Goal: Task Accomplishment & Management: Complete application form

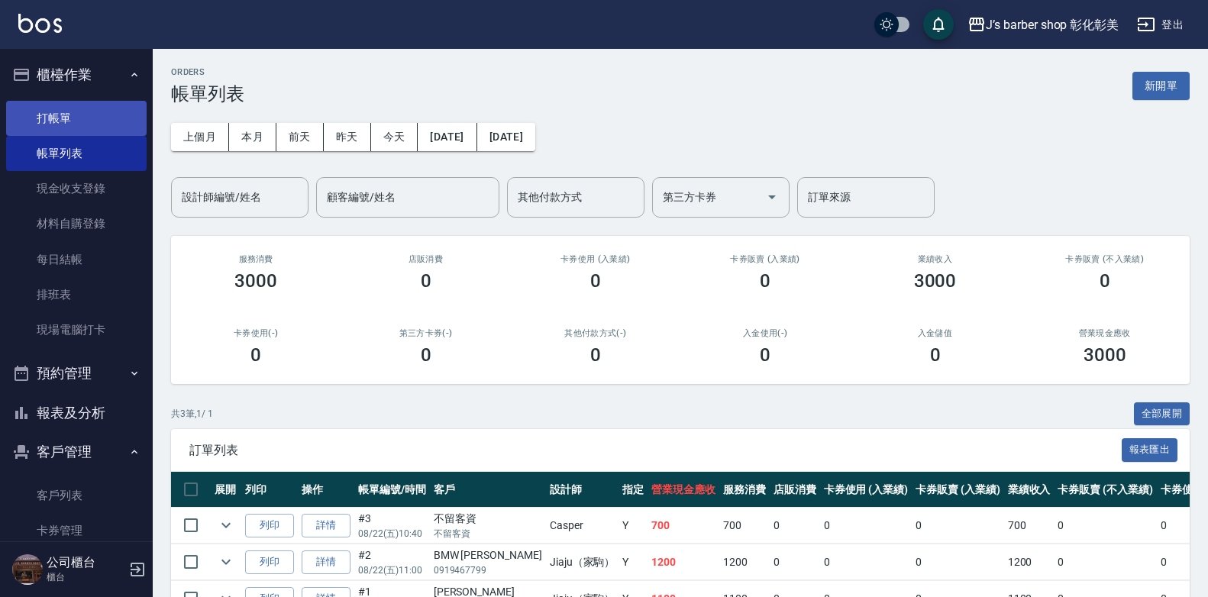
click at [131, 112] on link "打帳單" at bounding box center [76, 118] width 141 height 35
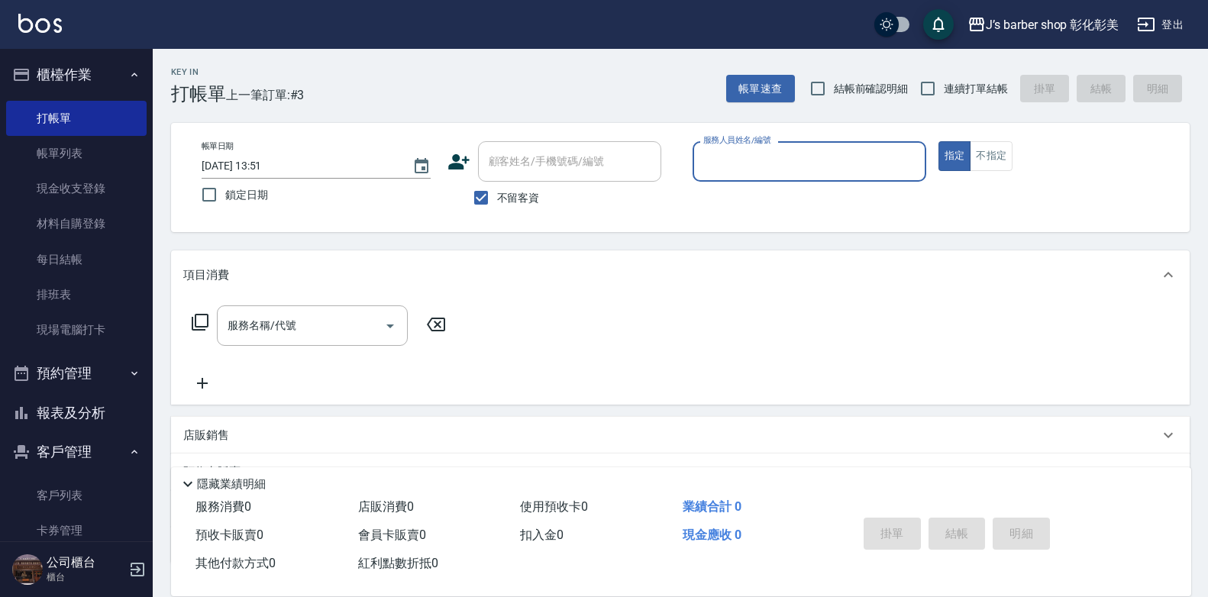
click at [527, 195] on span "不留客資" at bounding box center [518, 198] width 43 height 16
click at [497, 195] on input "不留客資" at bounding box center [481, 198] width 32 height 32
checkbox input "false"
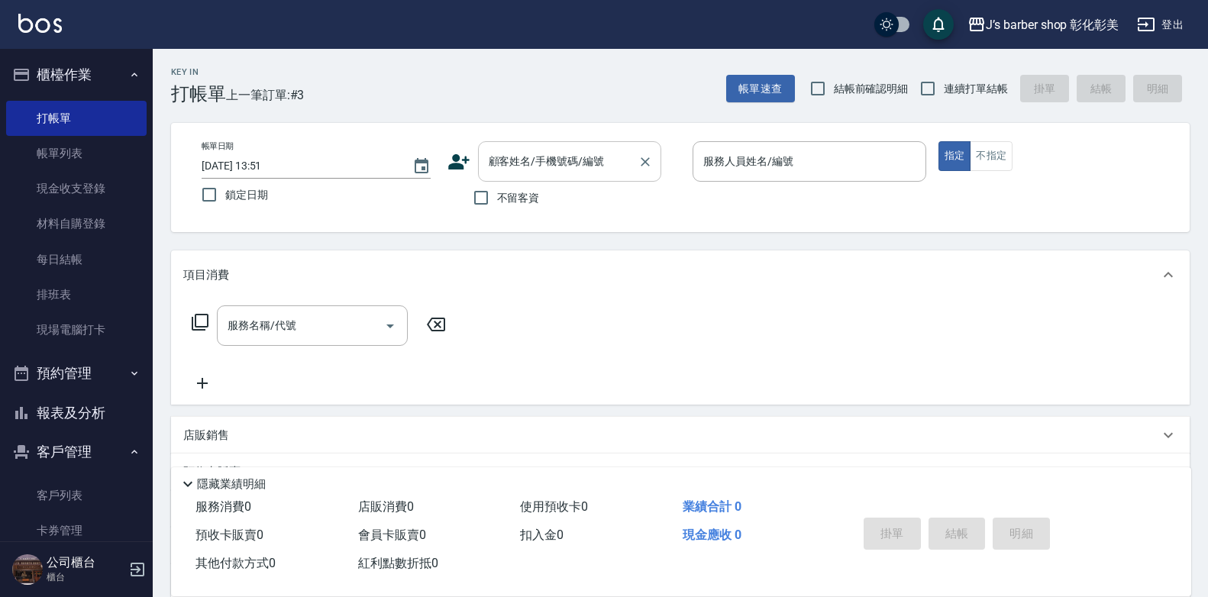
click at [535, 164] on input "顧客姓名/手機號碼/編號" at bounding box center [558, 161] width 147 height 27
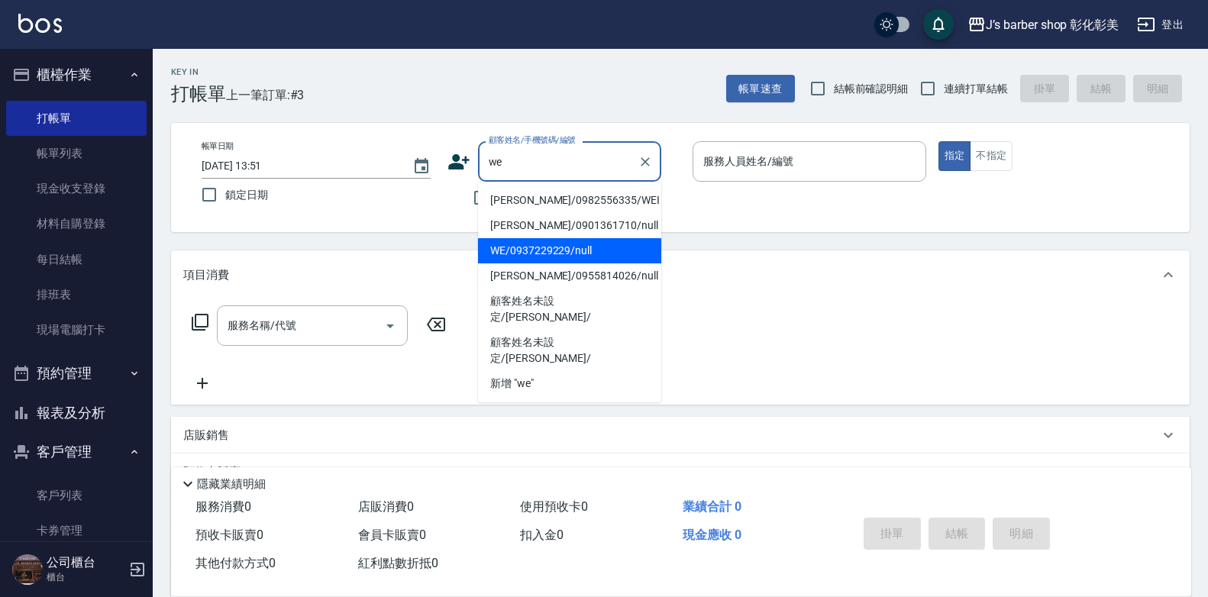
click at [602, 254] on li "WE/0937229229/null" at bounding box center [569, 250] width 183 height 25
type input "WE/0937229229/null"
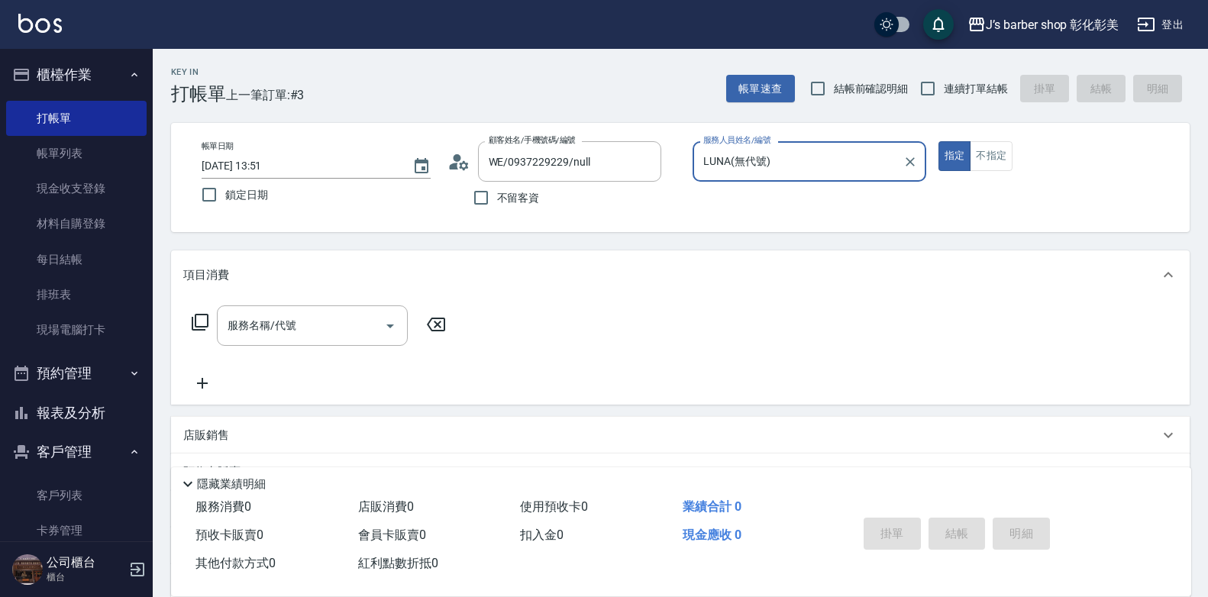
type input "LUNA(無代號)"
click at [346, 341] on div "服務名稱/代號" at bounding box center [312, 326] width 191 height 40
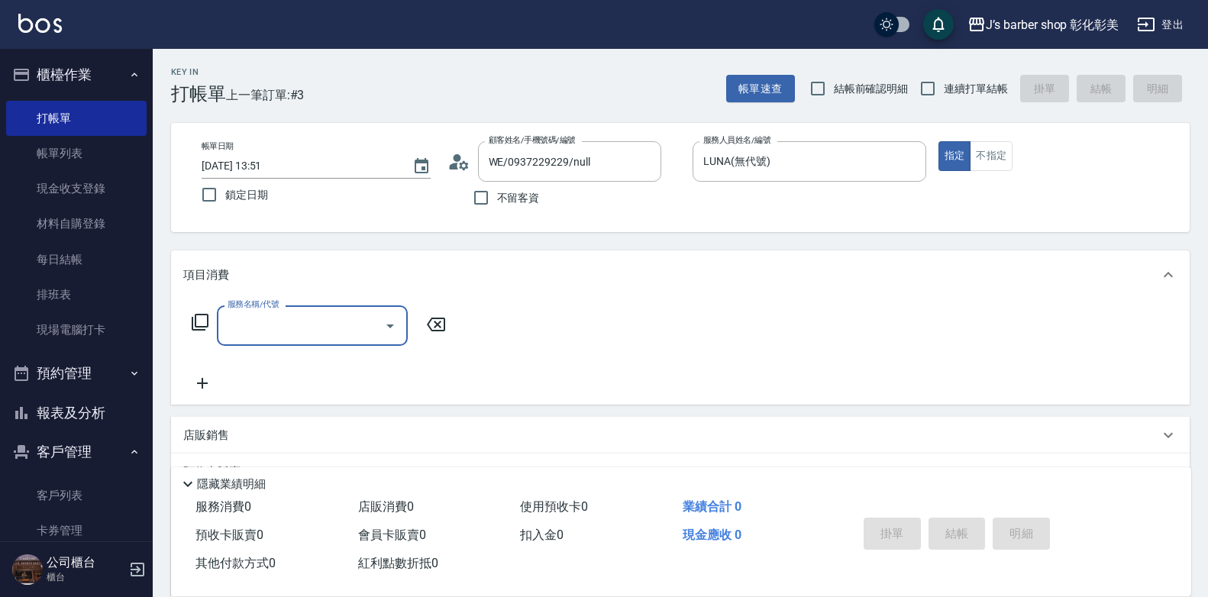
click at [337, 331] on input "服務名稱/代號" at bounding box center [301, 325] width 154 height 27
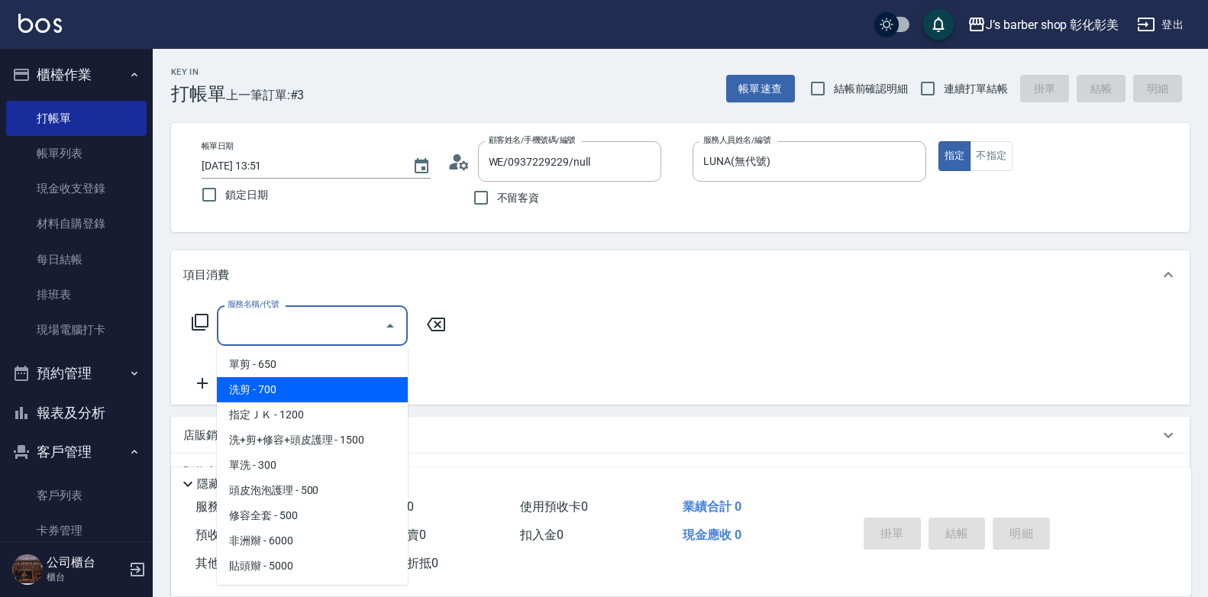
click at [348, 386] on span "洗剪 - 700" at bounding box center [312, 389] width 191 height 25
type input "洗剪(101)"
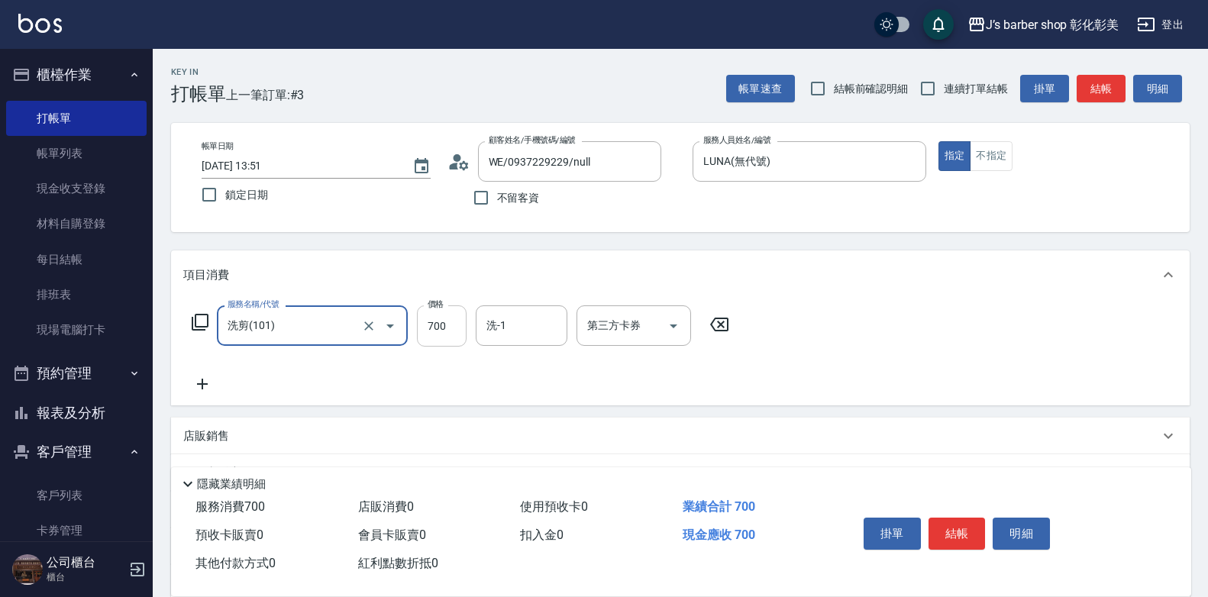
click at [452, 321] on input "700" at bounding box center [442, 326] width 50 height 41
type input "800"
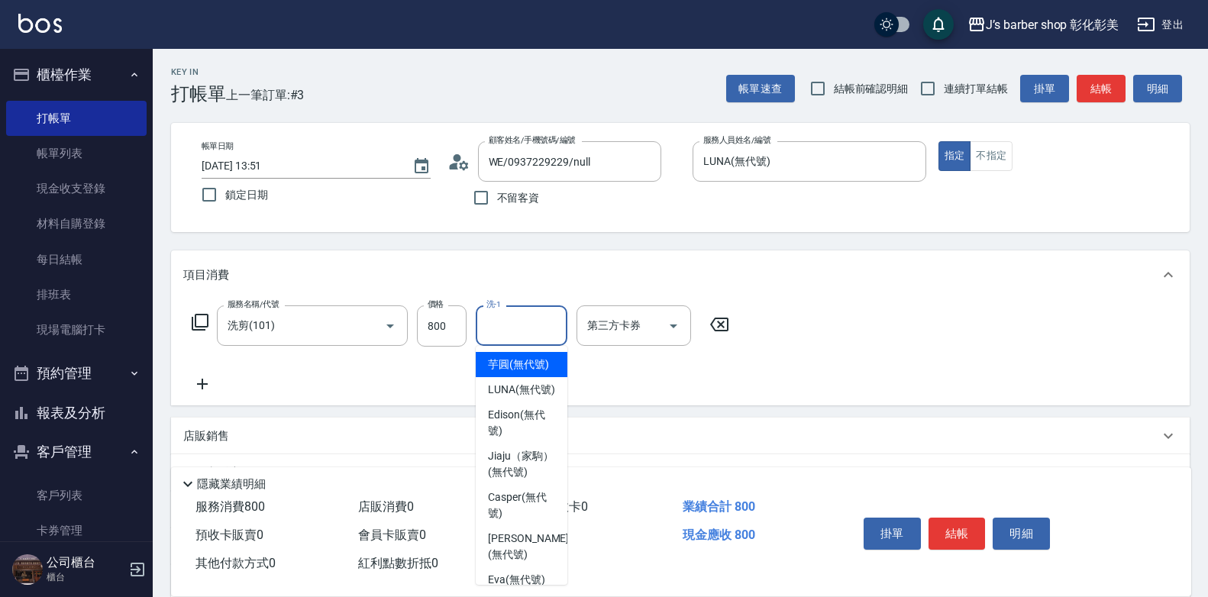
click at [548, 319] on input "洗-1" at bounding box center [522, 325] width 78 height 27
click at [546, 398] on span "LUNA (無代號)" at bounding box center [521, 390] width 67 height 16
type input "LUNA(無代號)"
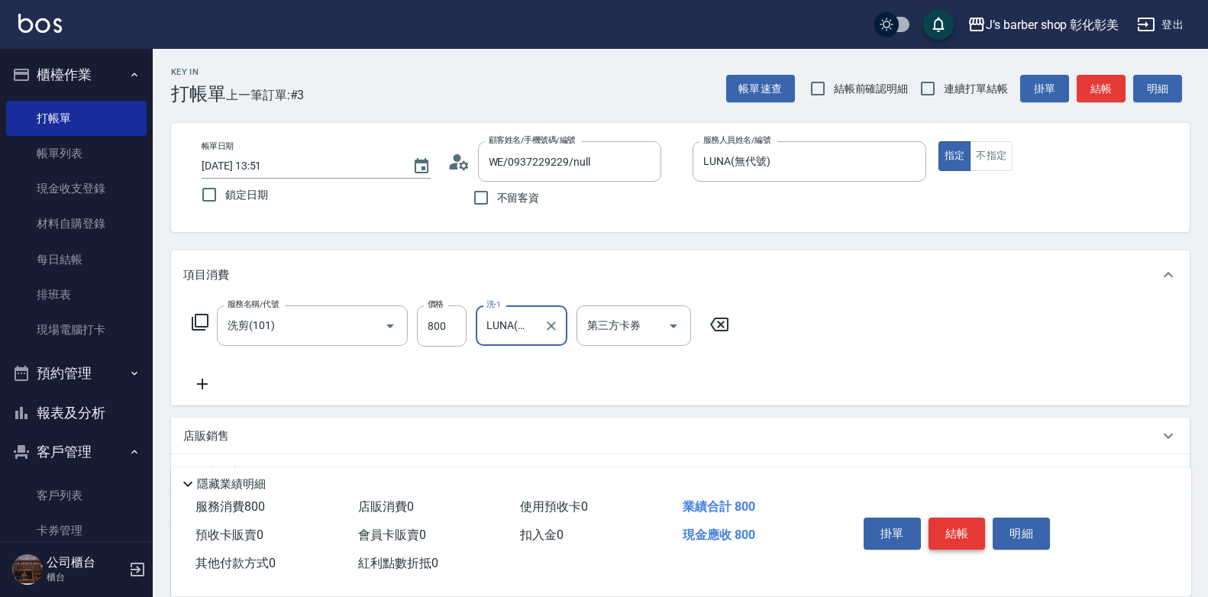
click at [945, 532] on button "結帳" at bounding box center [957, 534] width 57 height 32
click at [945, 532] on div "掛單 結帳 明細" at bounding box center [957, 536] width 199 height 48
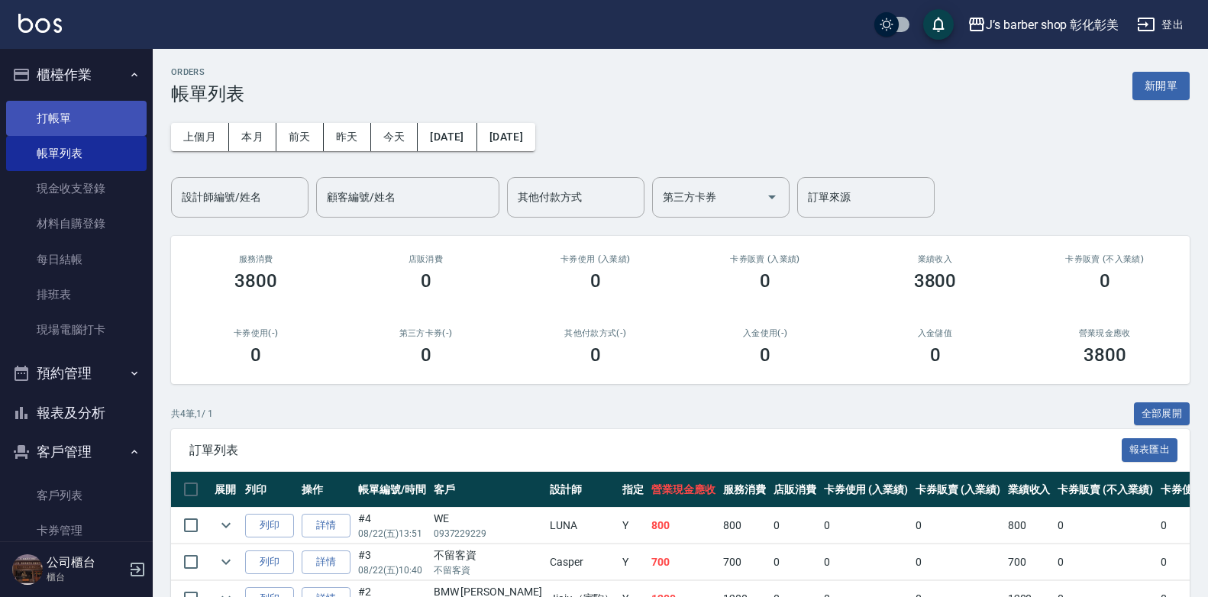
click at [66, 111] on link "打帳單" at bounding box center [76, 118] width 141 height 35
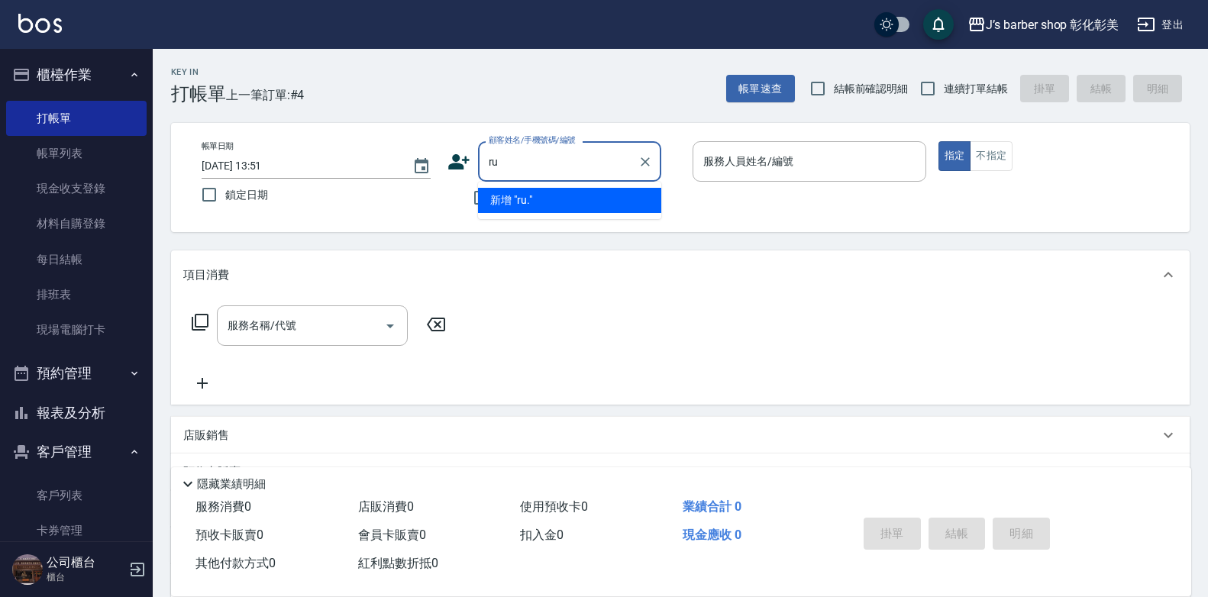
type input "r"
click at [577, 196] on li "九龍🐉 [PERSON_NAME]/0913109178/null" at bounding box center [569, 208] width 183 height 41
type input "九龍🐉 [PERSON_NAME]/0913109178/null"
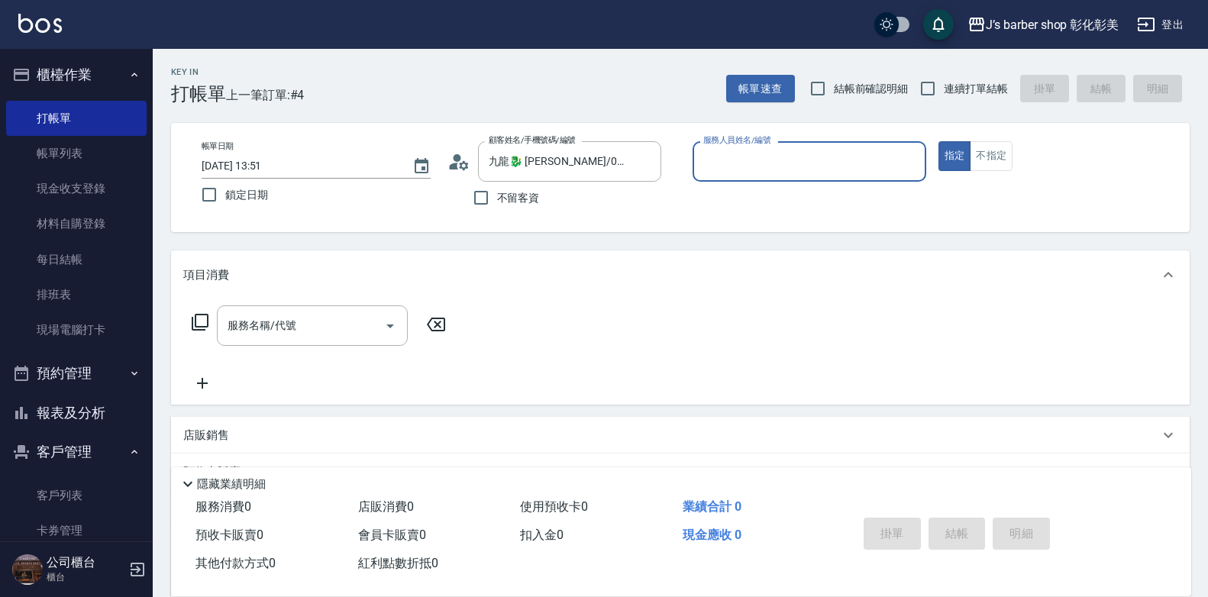
click at [765, 168] on input "服務人員姓名/編號" at bounding box center [810, 161] width 220 height 27
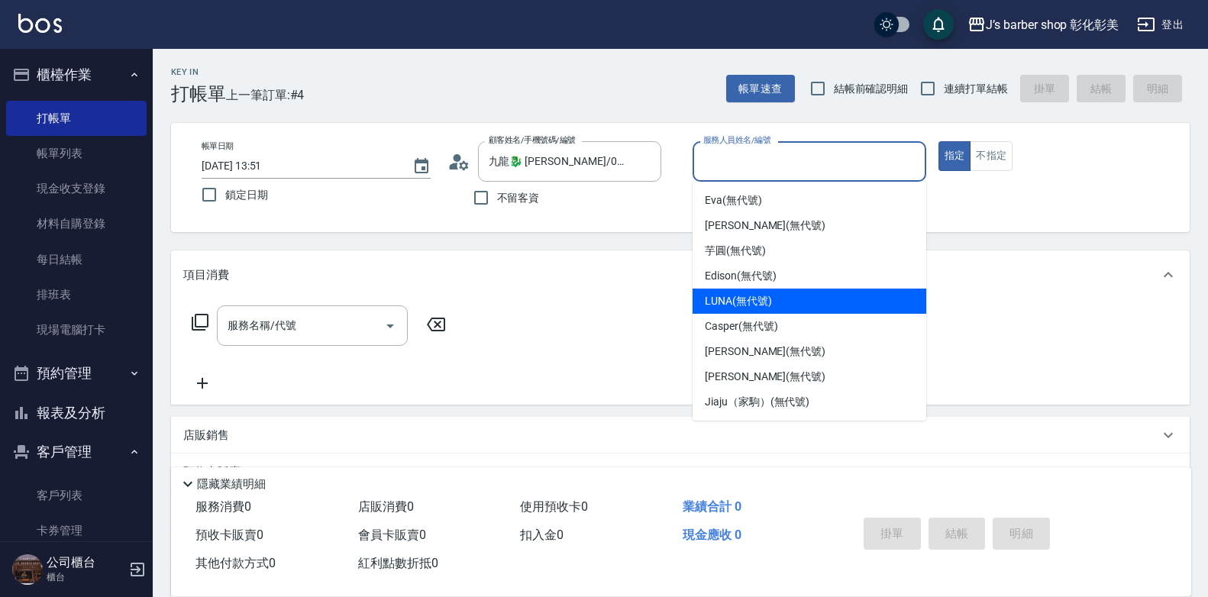
click at [760, 303] on span "LUNA (無代號)" at bounding box center [738, 301] width 67 height 16
type input "LUNA(無代號)"
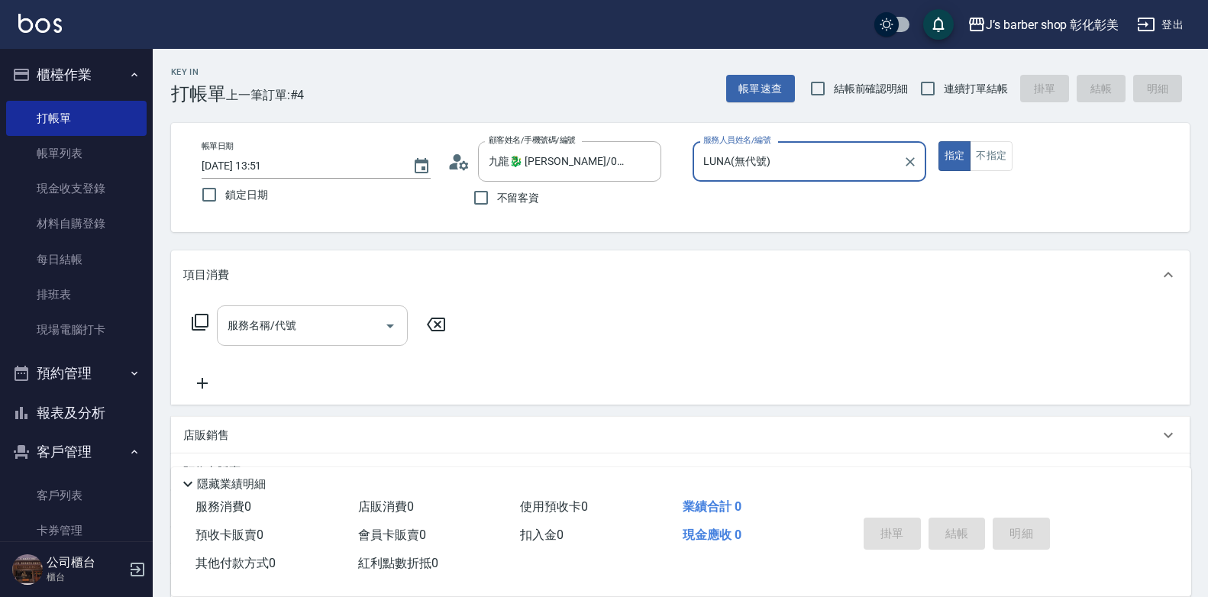
click at [326, 328] on input "服務名稱/代號" at bounding box center [301, 325] width 154 height 27
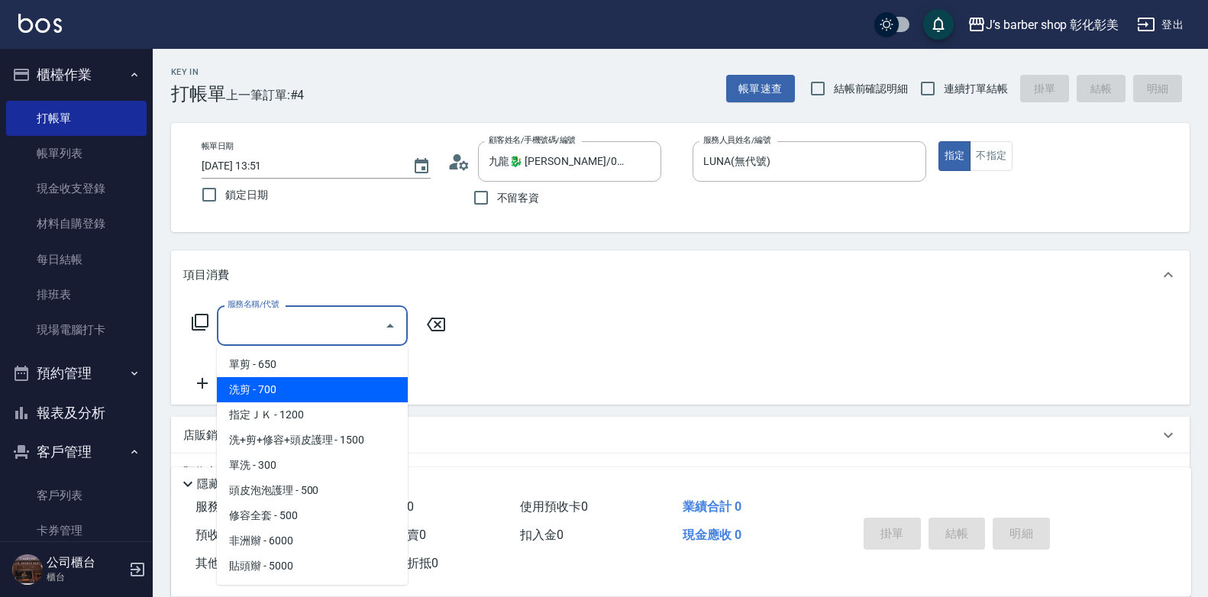
click at [340, 391] on span "洗剪 - 700" at bounding box center [312, 389] width 191 height 25
type input "洗剪(101)"
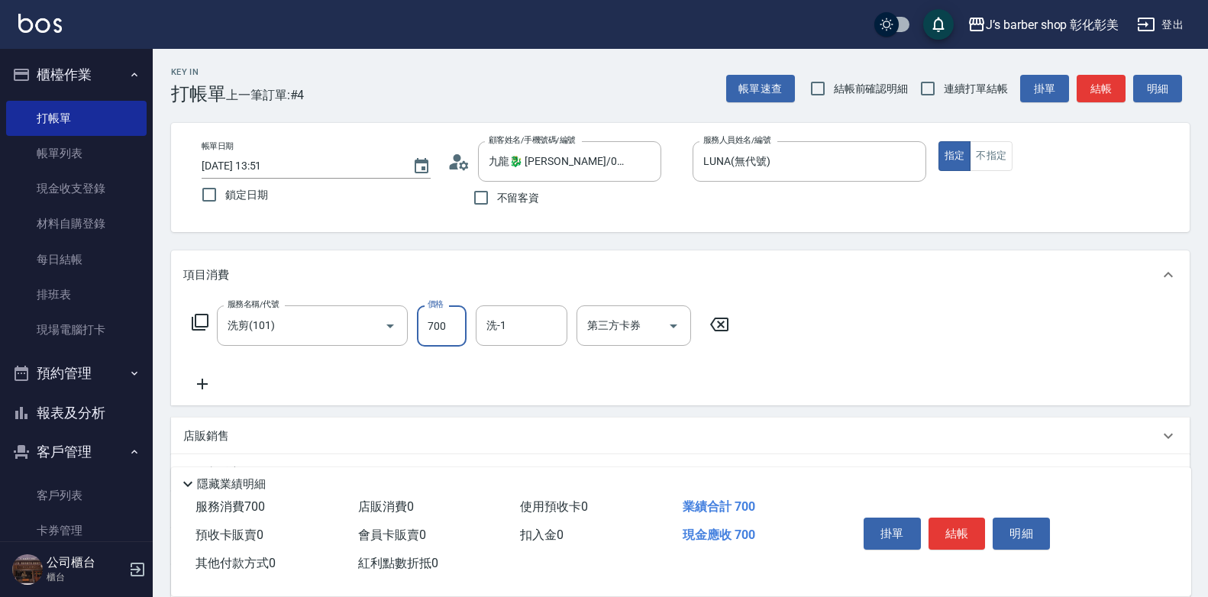
click at [451, 332] on input "700" at bounding box center [442, 326] width 50 height 41
type input "800"
click at [529, 313] on input "洗-1" at bounding box center [522, 325] width 78 height 27
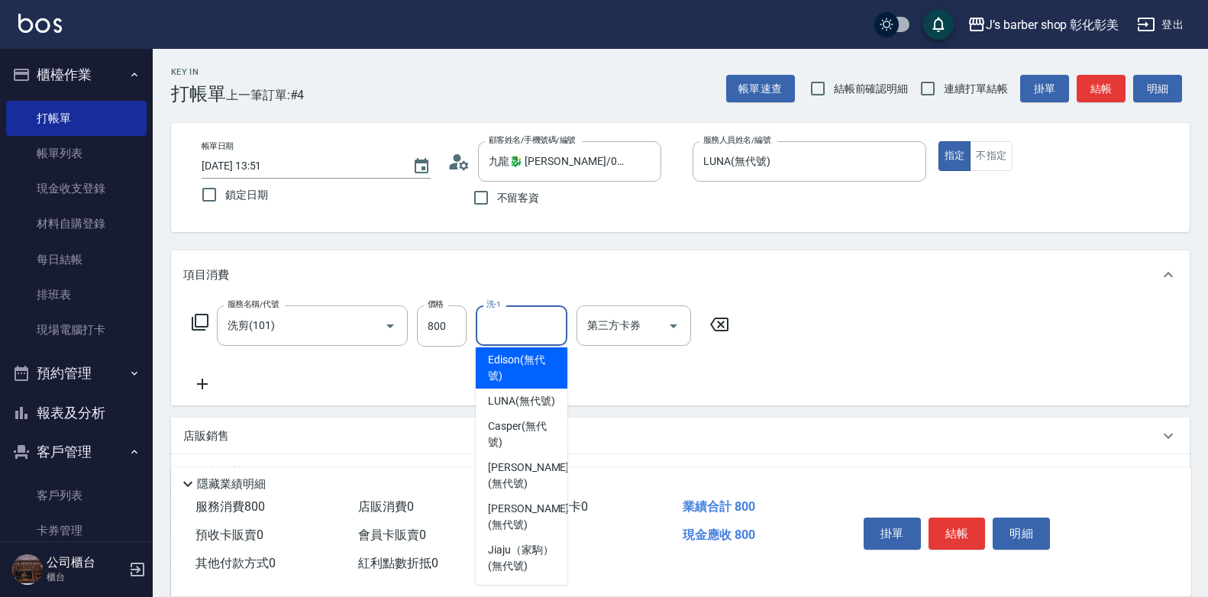
scroll to position [128, 0]
click at [535, 393] on span "LUNA (無代號)" at bounding box center [521, 401] width 67 height 16
type input "LUNA(無代號)"
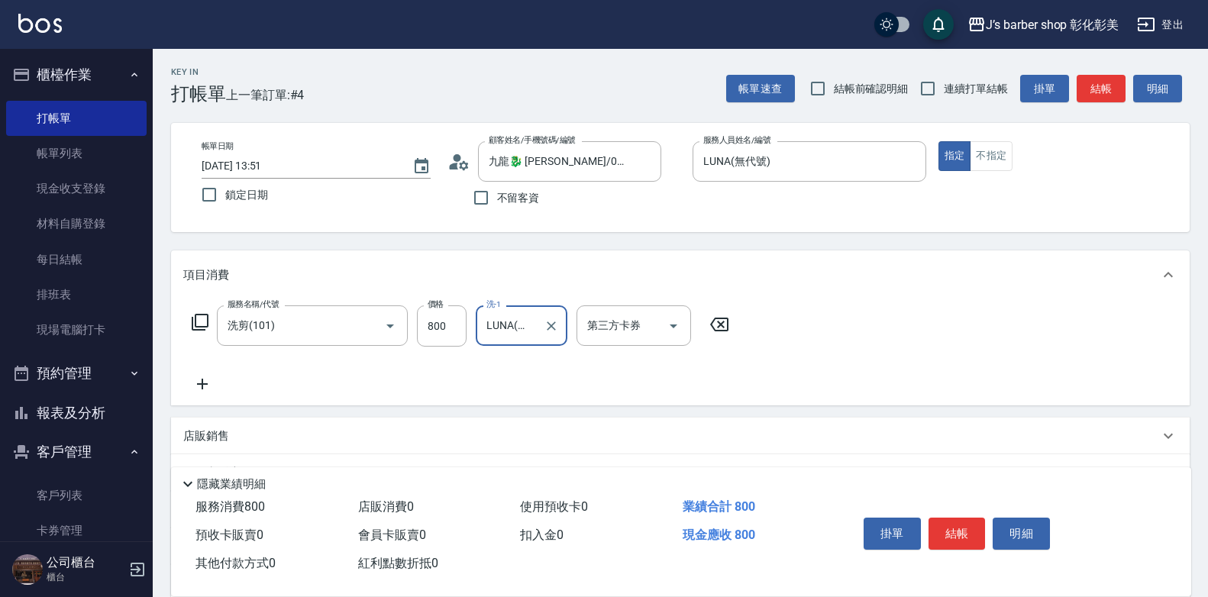
click at [207, 387] on icon at bounding box center [202, 384] width 38 height 18
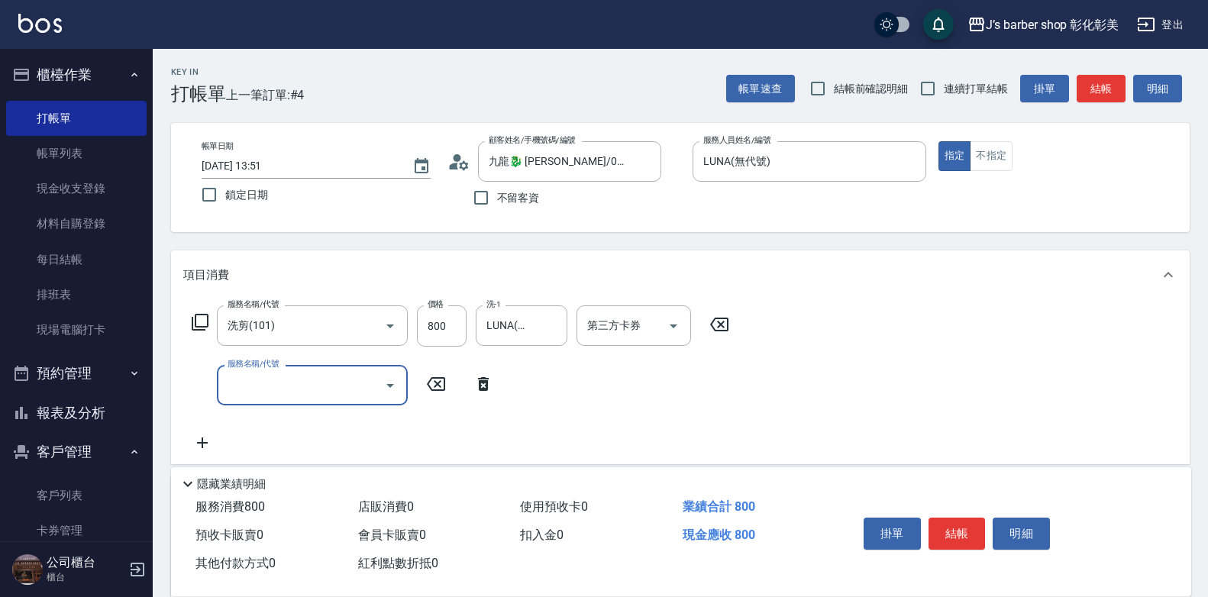
click at [241, 382] on input "服務名稱/代號" at bounding box center [301, 385] width 154 height 27
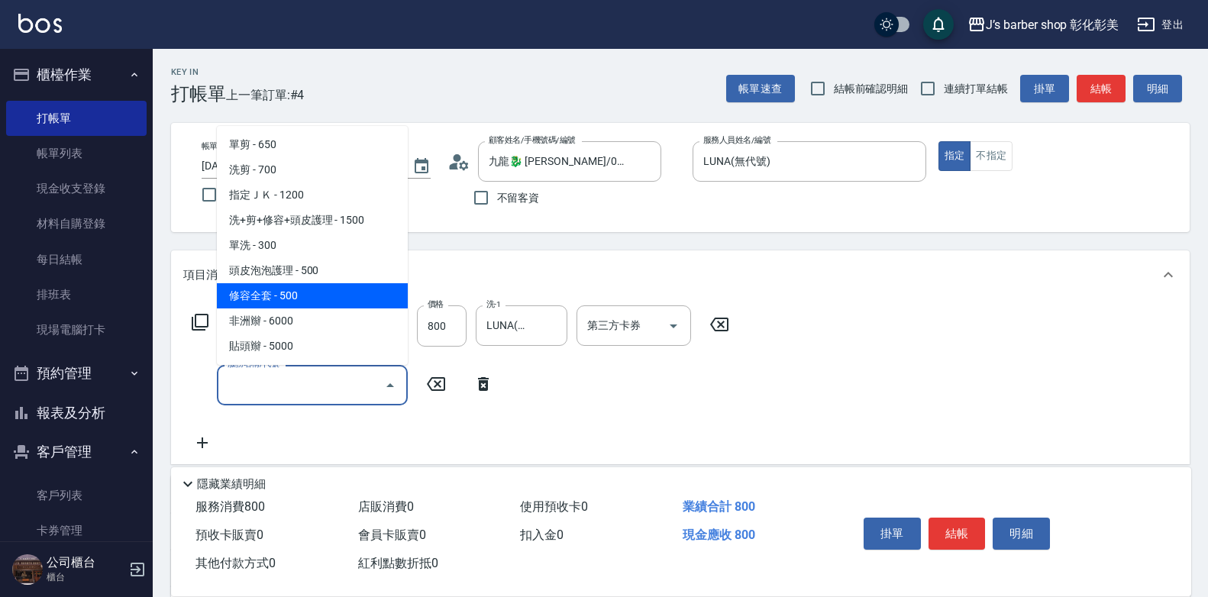
click at [332, 292] on span "修容全套 - 500" at bounding box center [312, 295] width 191 height 25
type input "修容全套(202)"
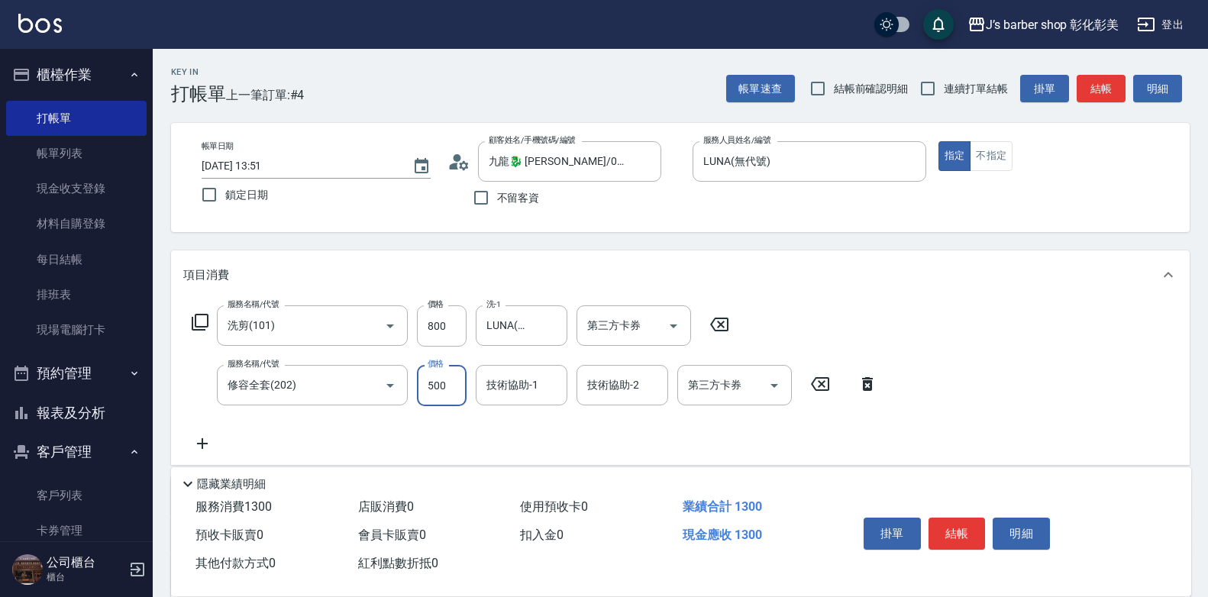
click at [445, 382] on input "500" at bounding box center [442, 385] width 50 height 41
type input "400"
click at [493, 386] on div "技術協助-1 技術協助-1" at bounding box center [522, 385] width 92 height 40
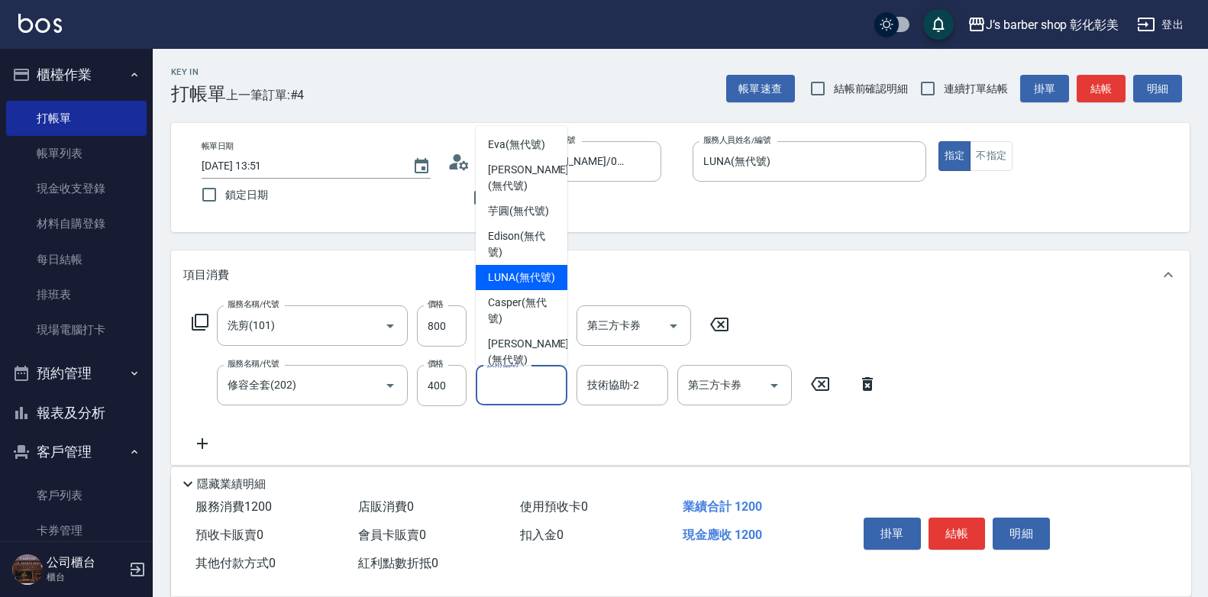
click at [527, 283] on div "LUNA (無代號)" at bounding box center [522, 277] width 92 height 25
type input "LUNA(無代號)"
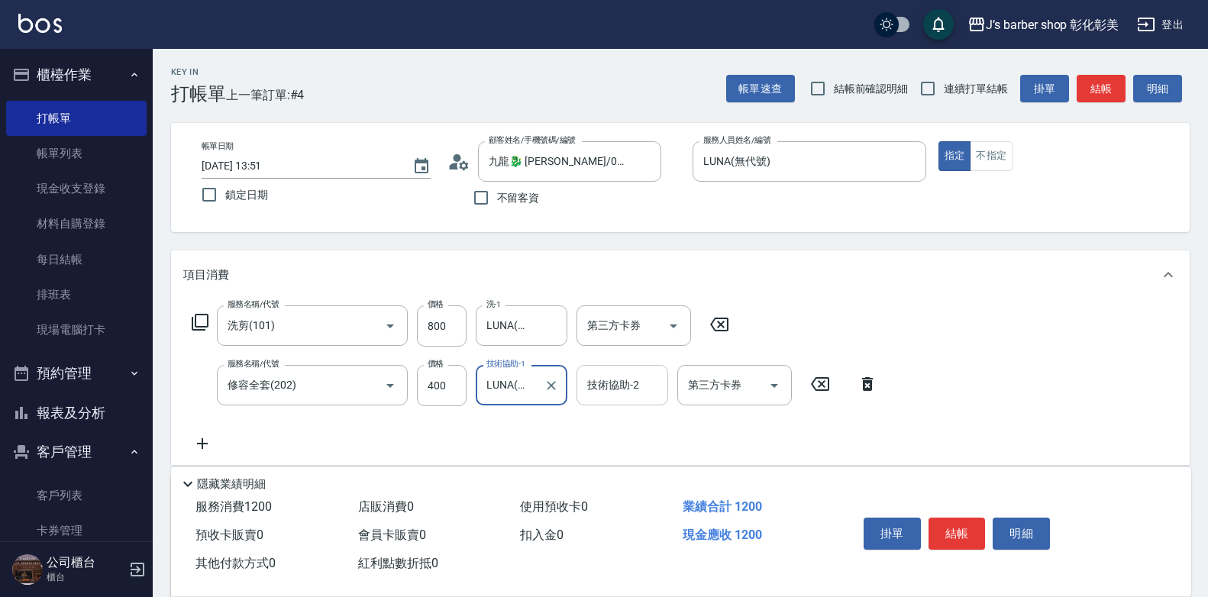
click at [644, 394] on input "技術協助-2" at bounding box center [623, 385] width 78 height 27
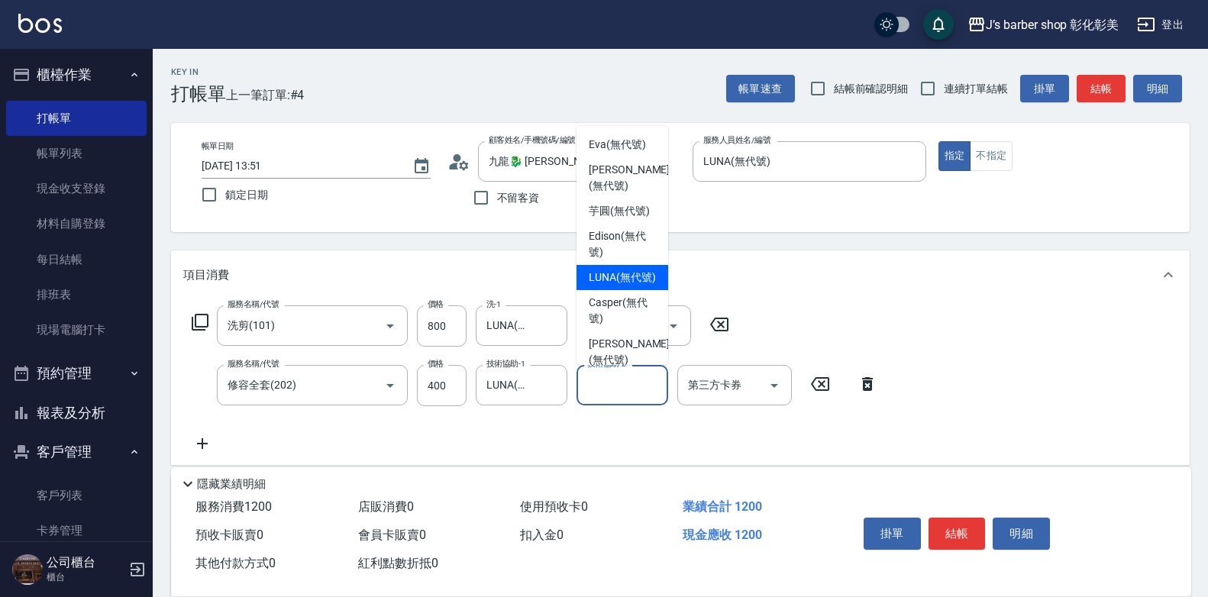
click at [644, 286] on span "LUNA (無代號)" at bounding box center [622, 278] width 67 height 16
type input "LUNA(無代號)"
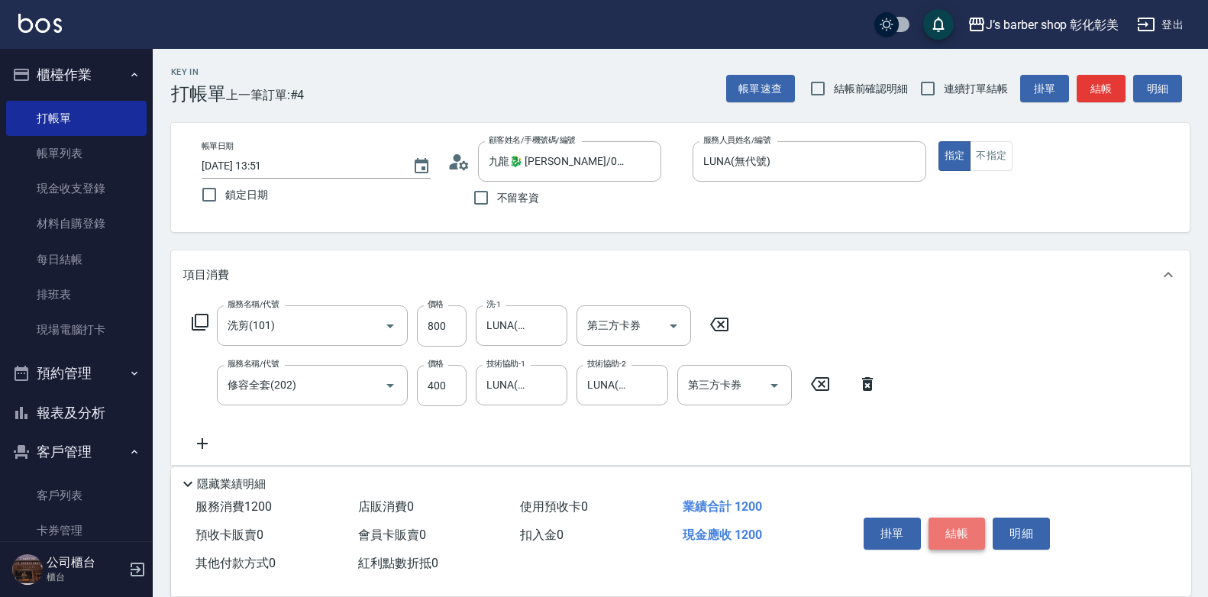
click at [952, 528] on button "結帳" at bounding box center [957, 534] width 57 height 32
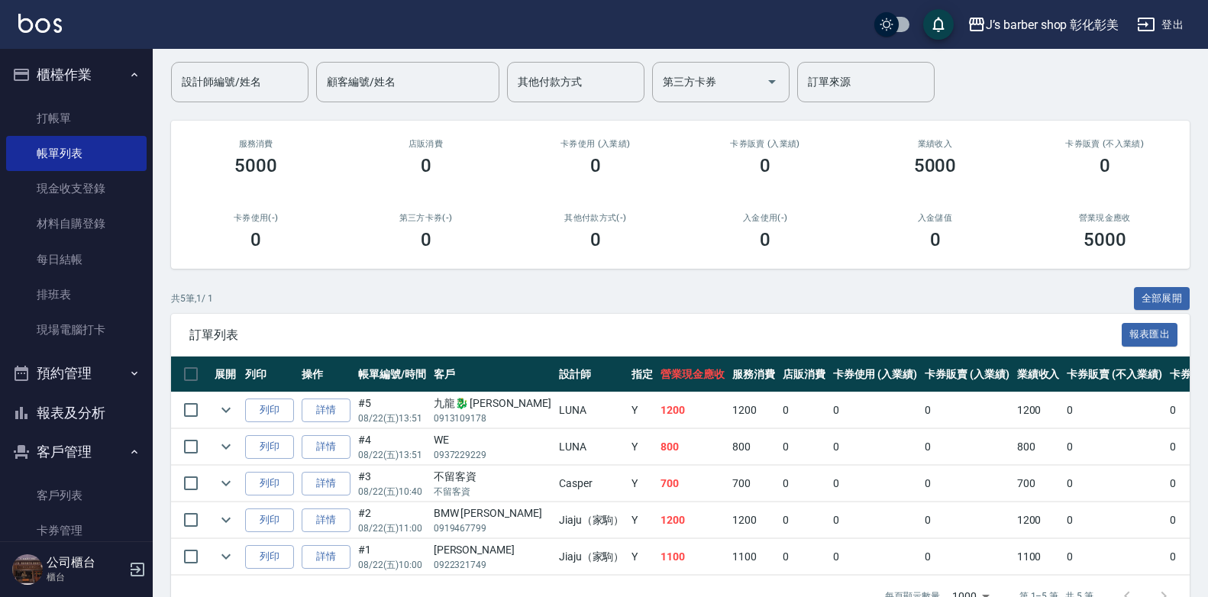
scroll to position [89, 0]
